Goal: Task Accomplishment & Management: Manage account settings

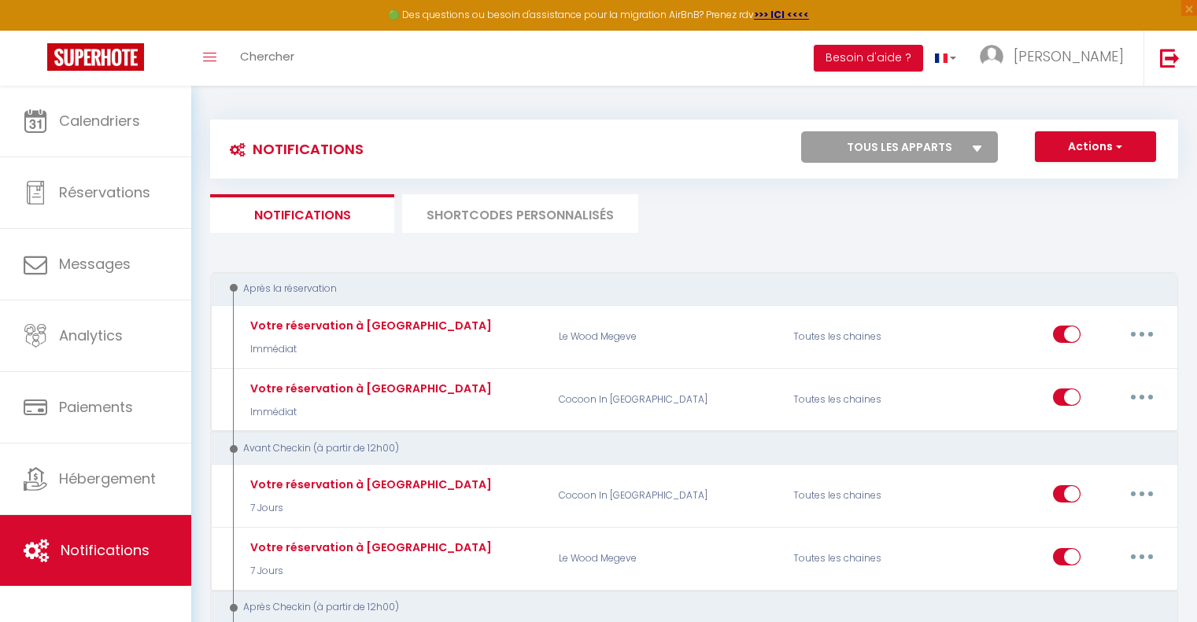
select select
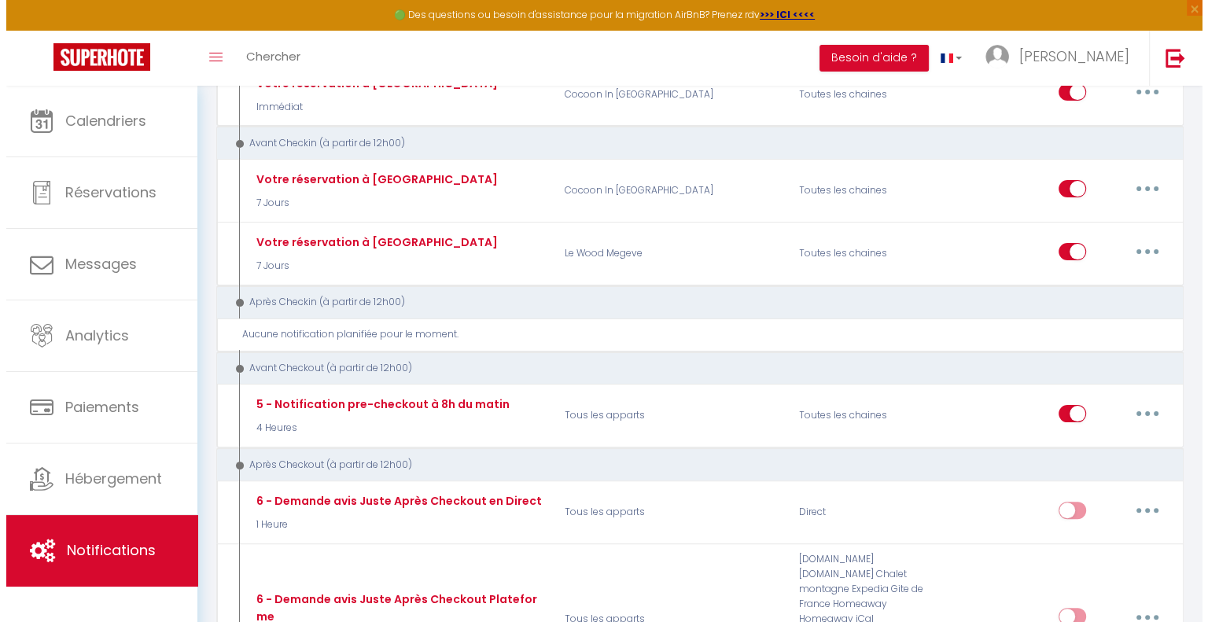
scroll to position [374, 0]
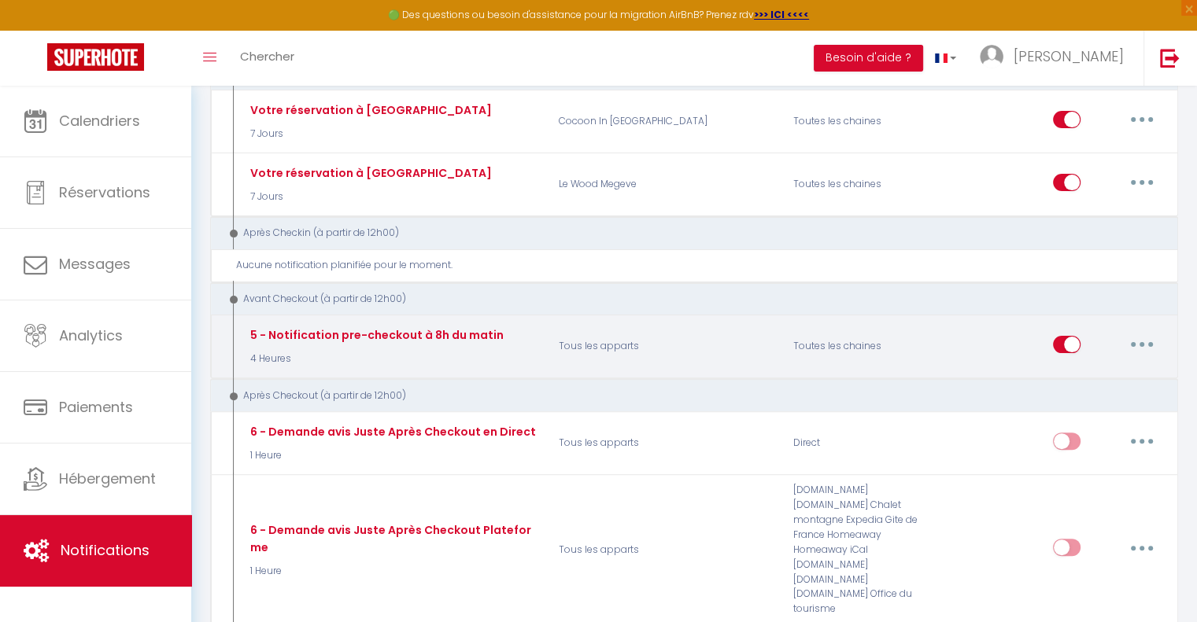
click at [1149, 334] on button "button" at bounding box center [1141, 344] width 44 height 25
click at [1087, 382] on link "Editer" at bounding box center [1100, 380] width 116 height 27
type input "5 - Notification pre-checkout à 8h du matin"
select select "4"
select select "4 Heures"
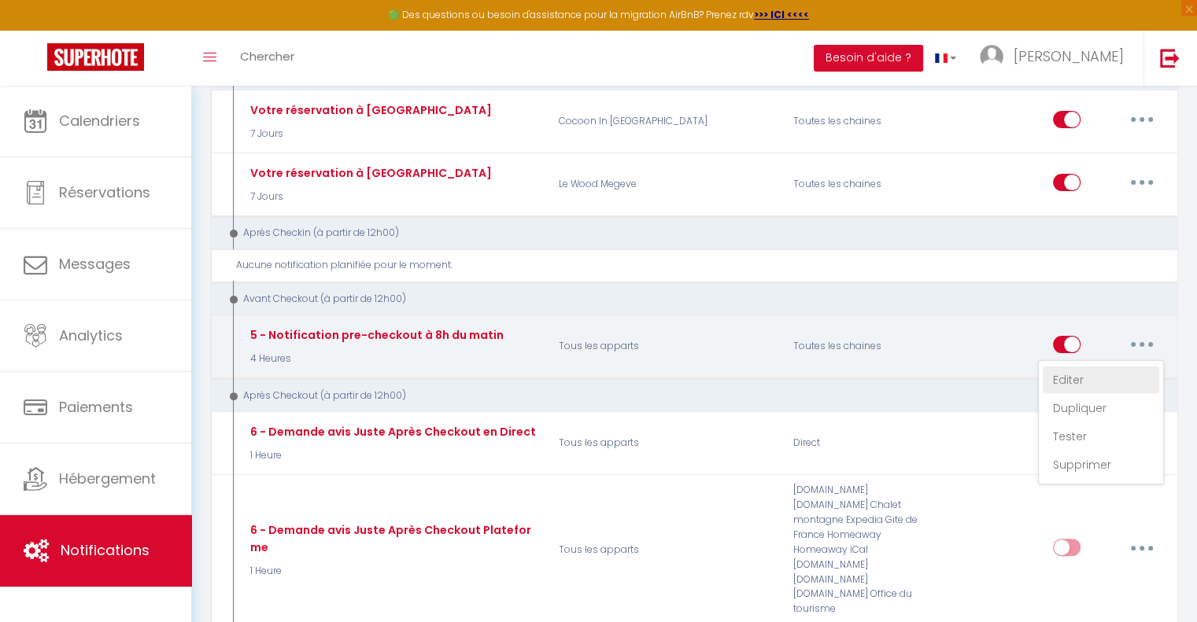
select select "if_booking_is_paid"
checkbox input "true"
checkbox input "false"
radio input "true"
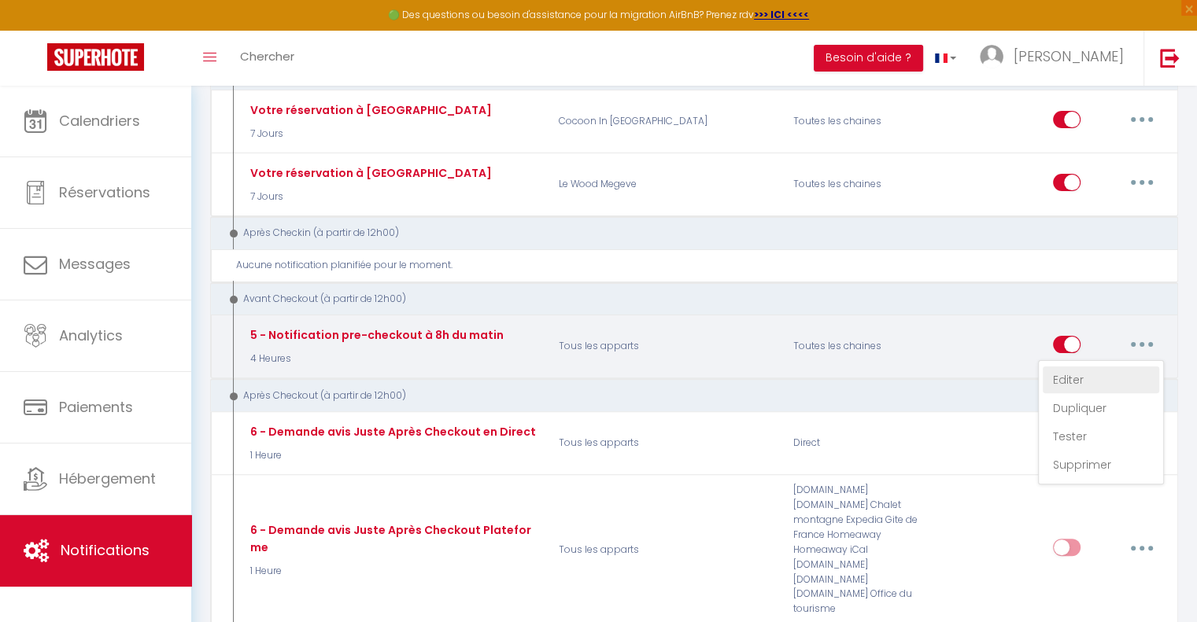
type input "Procédure pour votre départ - [RENTAL:NAME] - [GUEST:FIRST_NAME] [GUEST:NAME]"
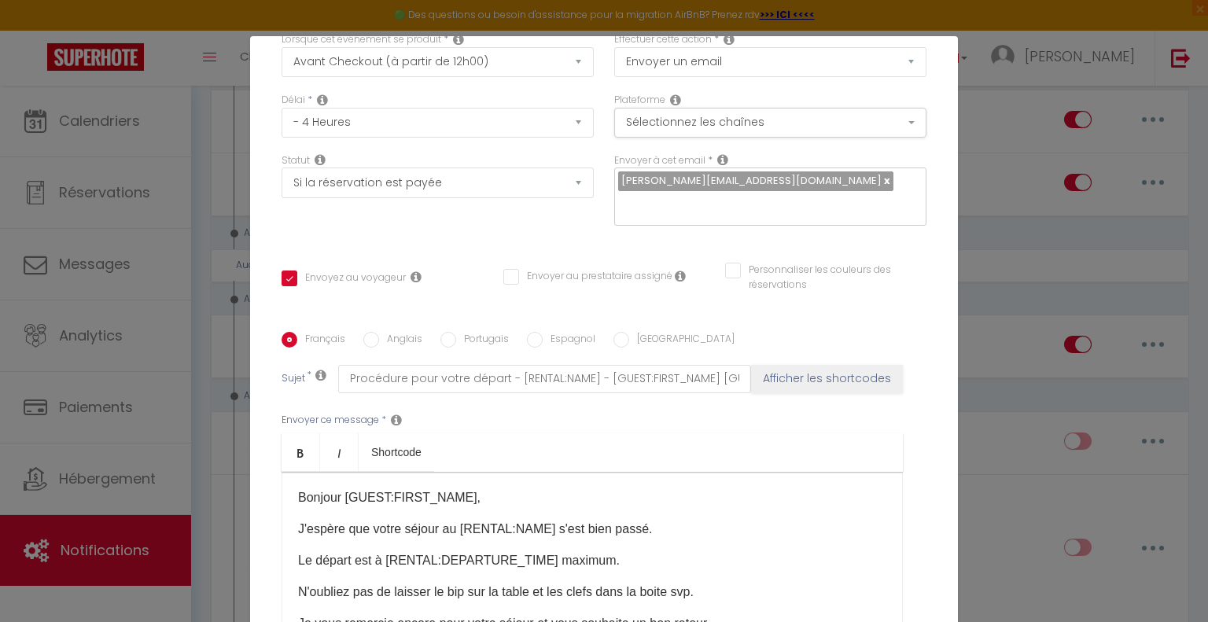
scroll to position [277, 0]
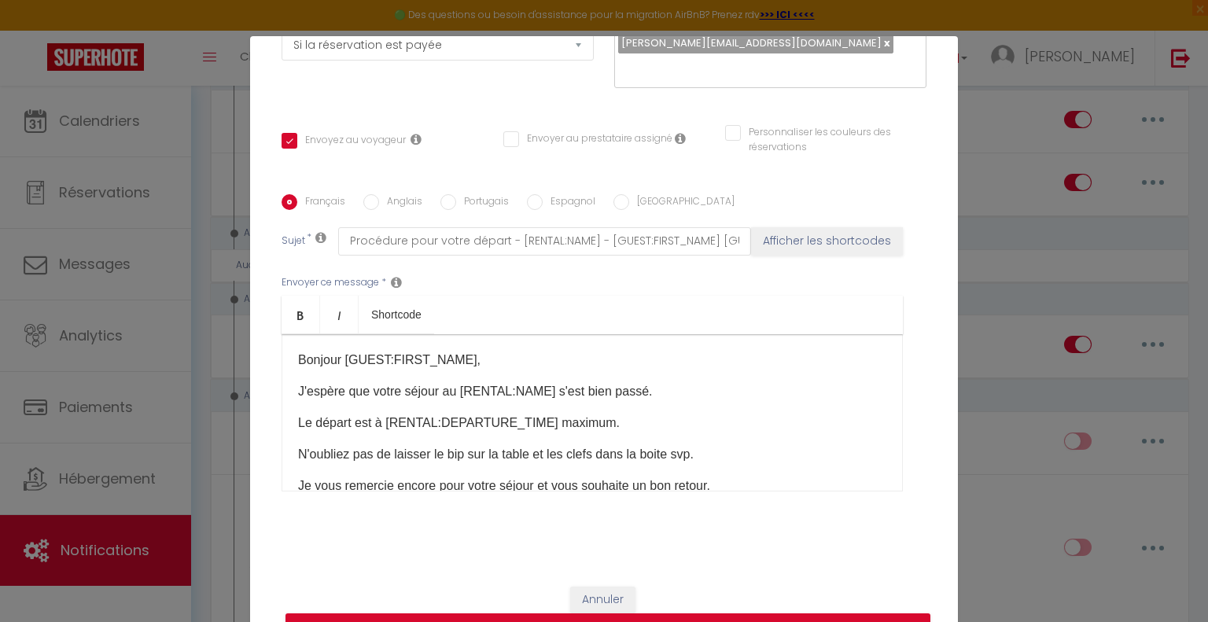
click at [672, 455] on p "N'oubliez pas de laisser le bip sur la table et les clefs dans la boite svp." at bounding box center [592, 454] width 588 height 19
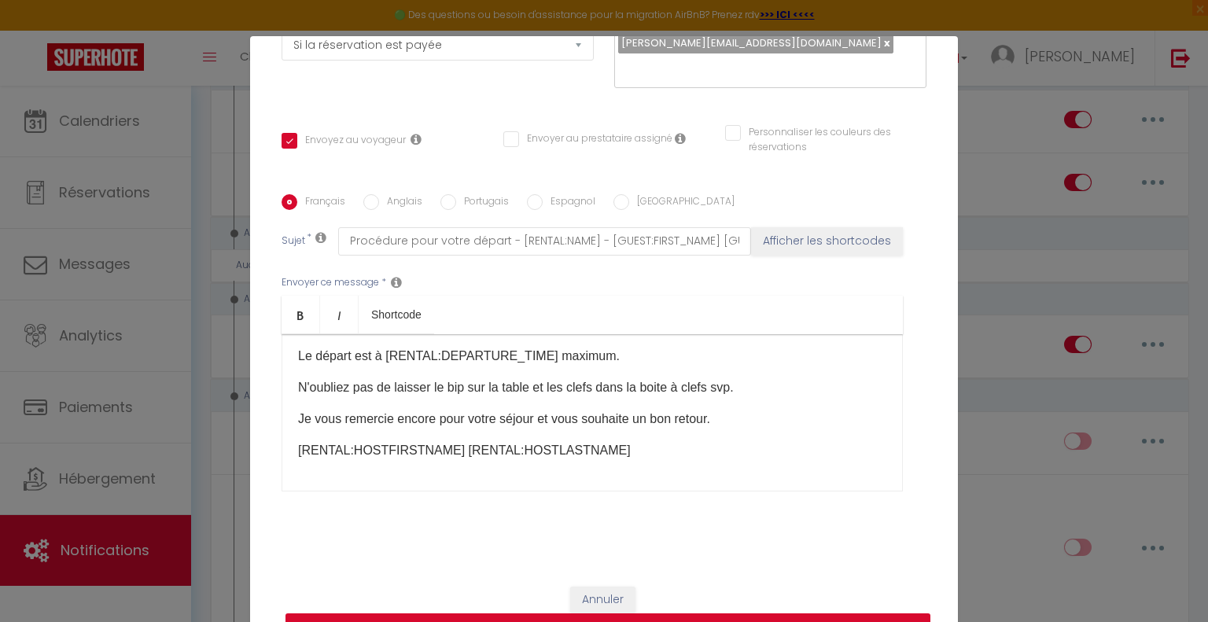
click at [752, 616] on button "Mettre à jour" at bounding box center [608, 629] width 645 height 30
checkbox input "true"
checkbox input "false"
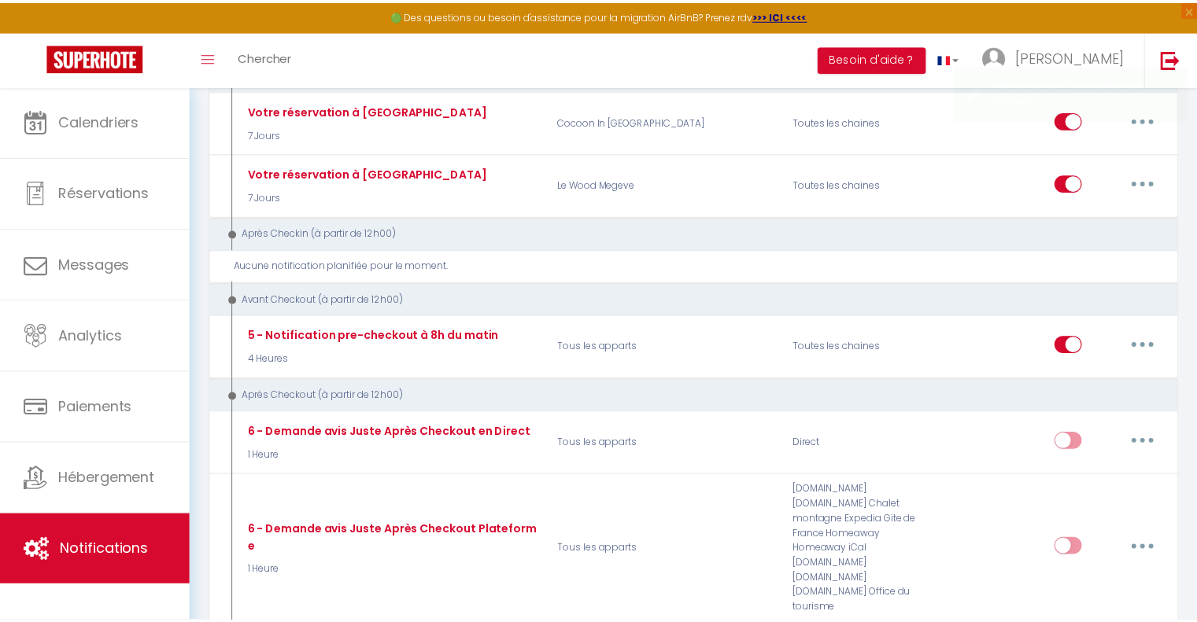
scroll to position [0, 0]
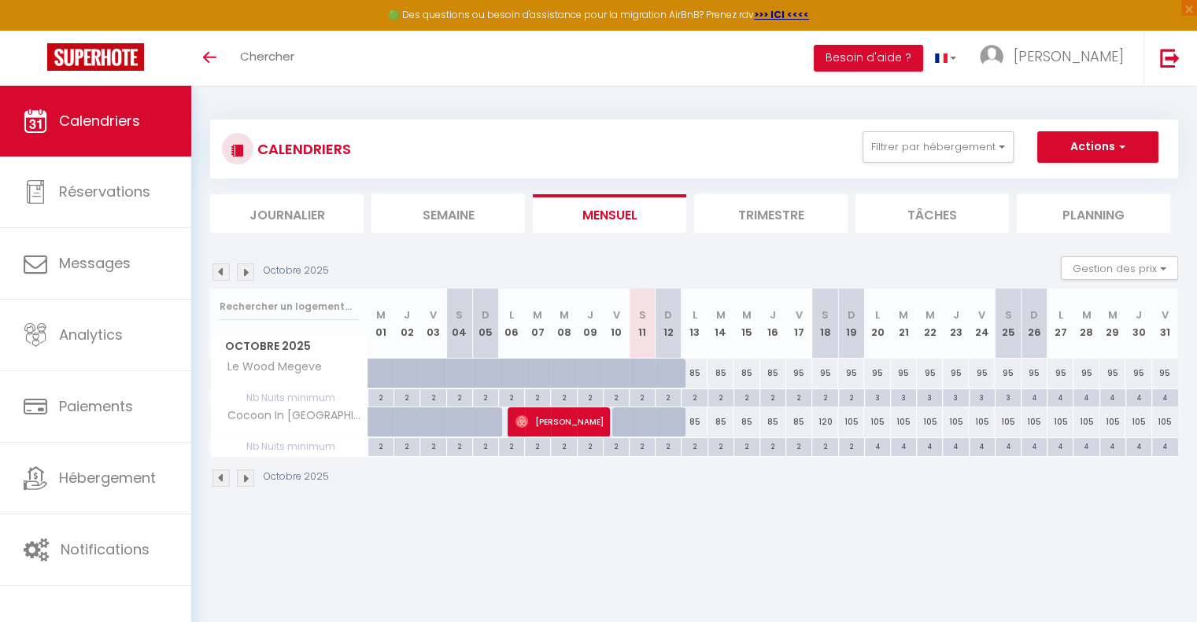
click at [245, 268] on img at bounding box center [245, 272] width 17 height 17
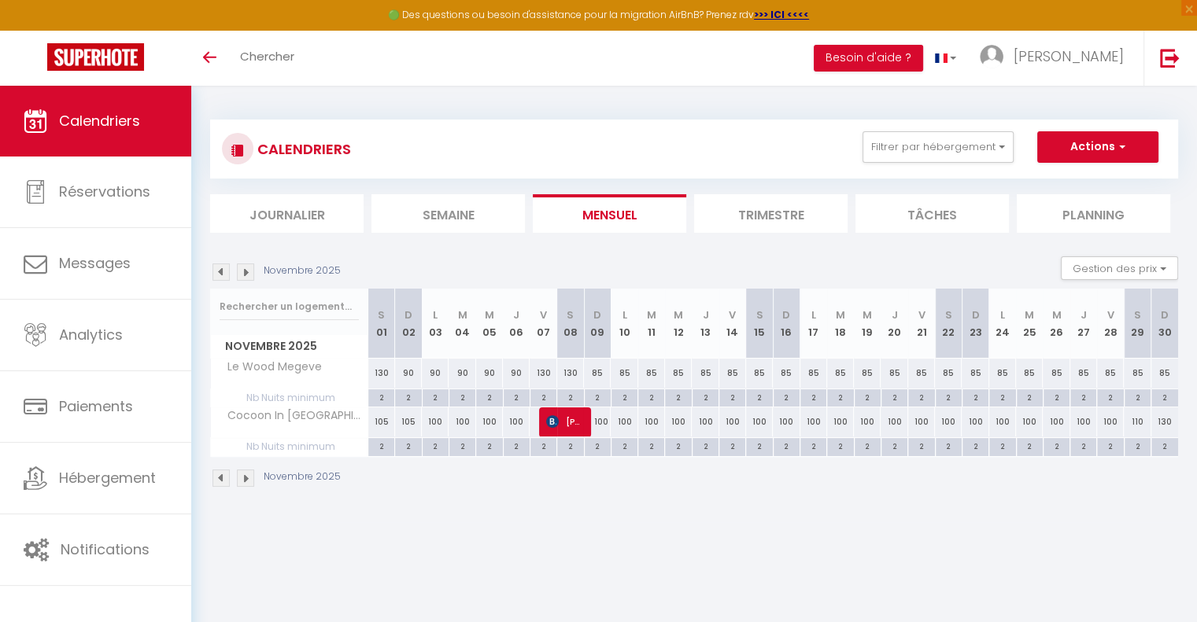
click at [245, 268] on img at bounding box center [245, 272] width 17 height 17
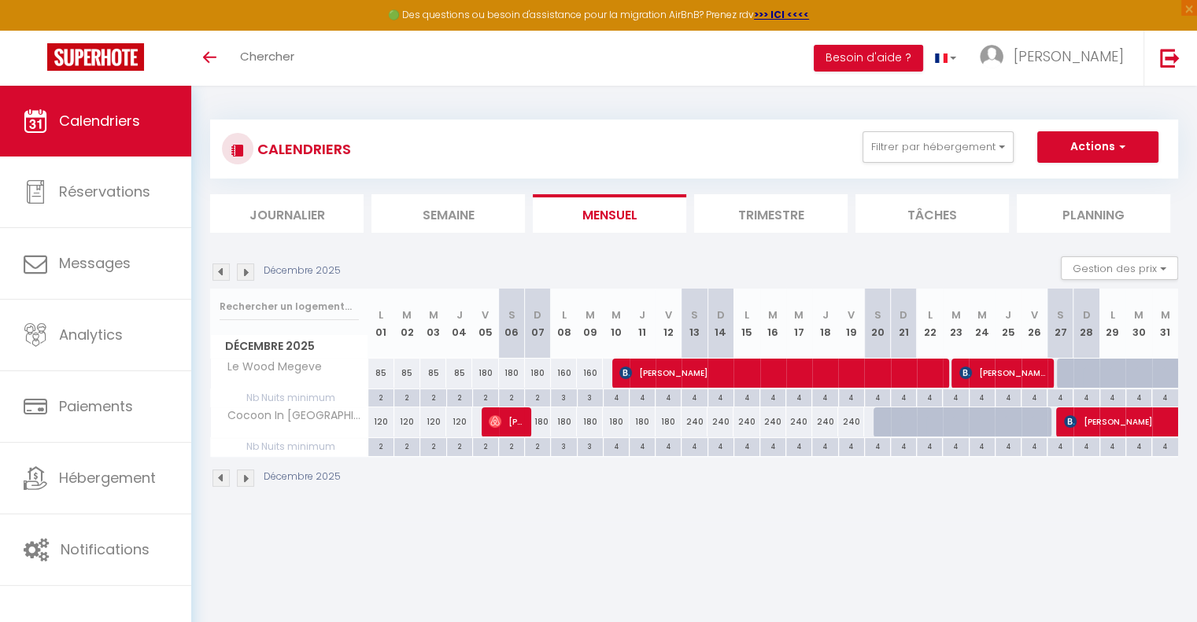
click at [249, 274] on img at bounding box center [245, 272] width 17 height 17
